Goal: Task Accomplishment & Management: Manage account settings

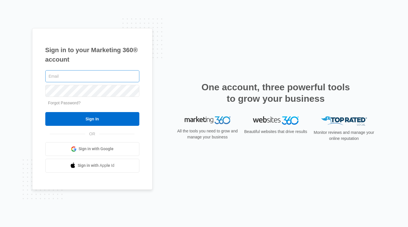
type input "[PERSON_NAME][EMAIL_ADDRESS][DOMAIN_NAME]"
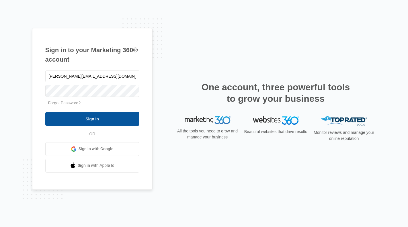
click at [98, 122] on input "Sign In" at bounding box center [92, 119] width 94 height 14
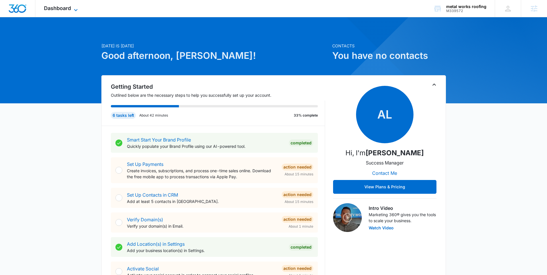
click at [62, 11] on span "Dashboard" at bounding box center [57, 8] width 27 height 6
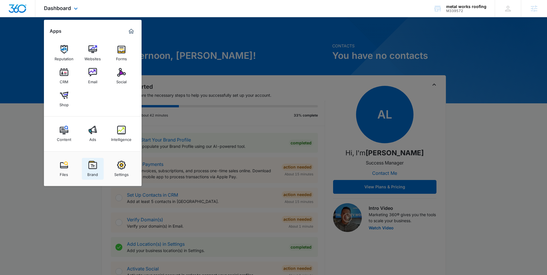
click at [94, 168] on img at bounding box center [92, 165] width 9 height 9
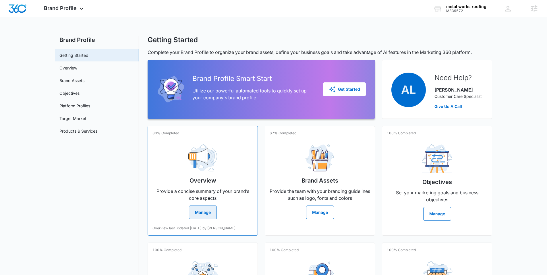
click at [206, 207] on button "Manage" at bounding box center [203, 212] width 28 height 14
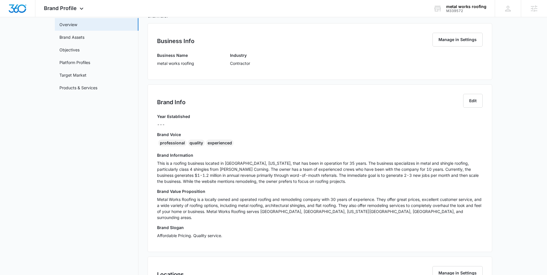
scroll to position [44, 0]
click at [298, 179] on p "This is a roofing business located in [GEOGRAPHIC_DATA], [US_STATE], that has b…" at bounding box center [319, 171] width 325 height 24
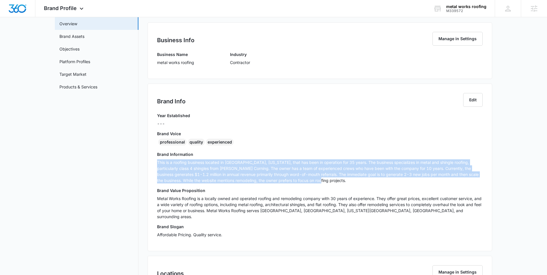
drag, startPoint x: 307, startPoint y: 181, endPoint x: 156, endPoint y: 164, distance: 151.7
click at [156, 164] on div "Brand Info Edit Year Established --- Brand Voice professional quality experienc…" at bounding box center [320, 168] width 344 height 168
copy p "This is a roofing business located in [GEOGRAPHIC_DATA], [US_STATE], that has b…"
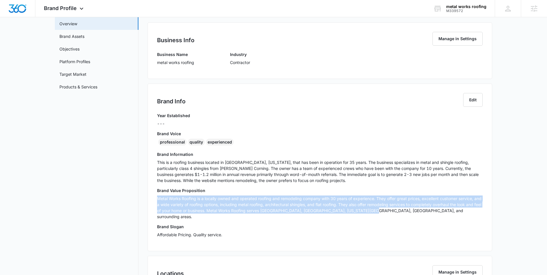
drag, startPoint x: 393, startPoint y: 212, endPoint x: 158, endPoint y: 198, distance: 235.5
click at [158, 198] on p "Metal Works Roofing is a locally owned and operated roofing and remodeling comp…" at bounding box center [319, 207] width 325 height 24
copy p "Metal Works Roofing is a locally owned and operated roofing and remodeling comp…"
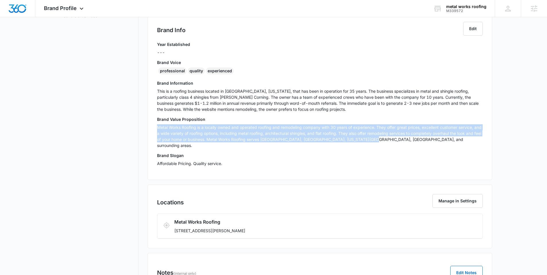
scroll to position [141, 0]
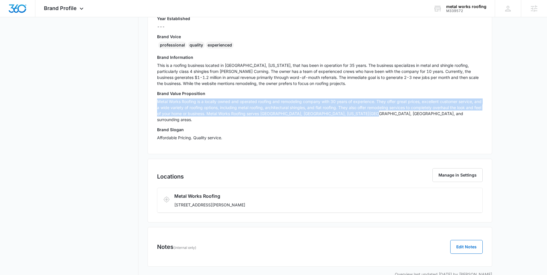
click at [235, 141] on div "Brand Info Edit Year Established --- Brand Voice professional quality experienc…" at bounding box center [320, 71] width 344 height 168
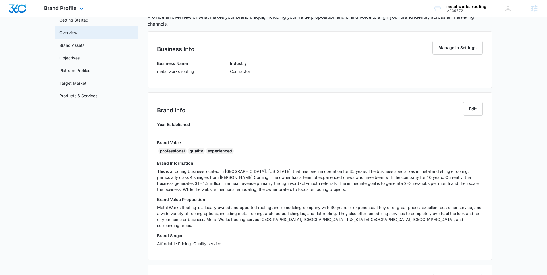
scroll to position [0, 0]
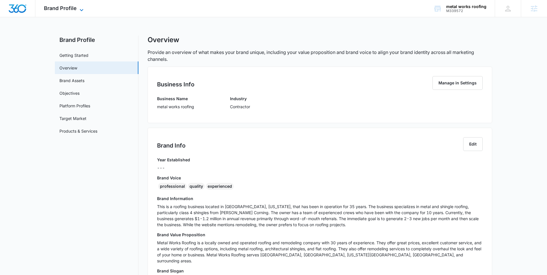
click at [73, 8] on span "Brand Profile" at bounding box center [60, 8] width 33 height 6
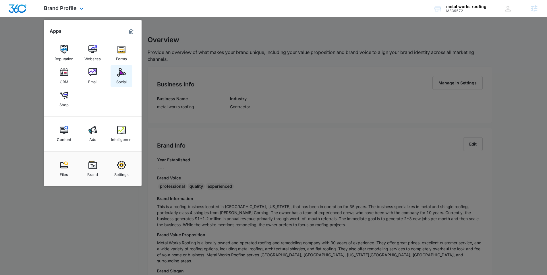
click at [119, 81] on div "Social" at bounding box center [121, 80] width 10 height 7
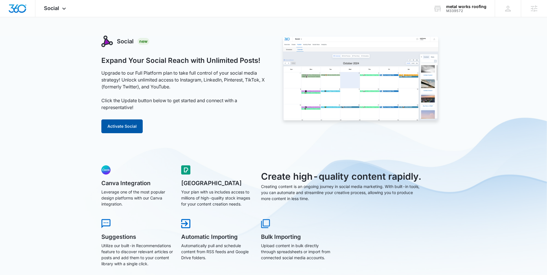
click at [110, 125] on button "Activate Social" at bounding box center [121, 126] width 41 height 14
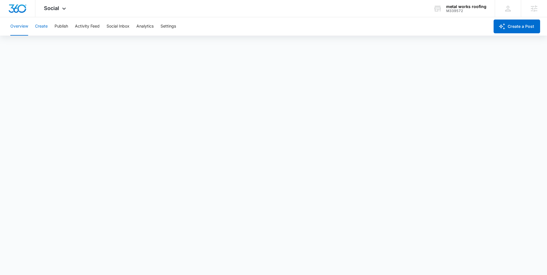
click at [45, 28] on button "Create" at bounding box center [41, 26] width 13 height 18
